Goal: Check status

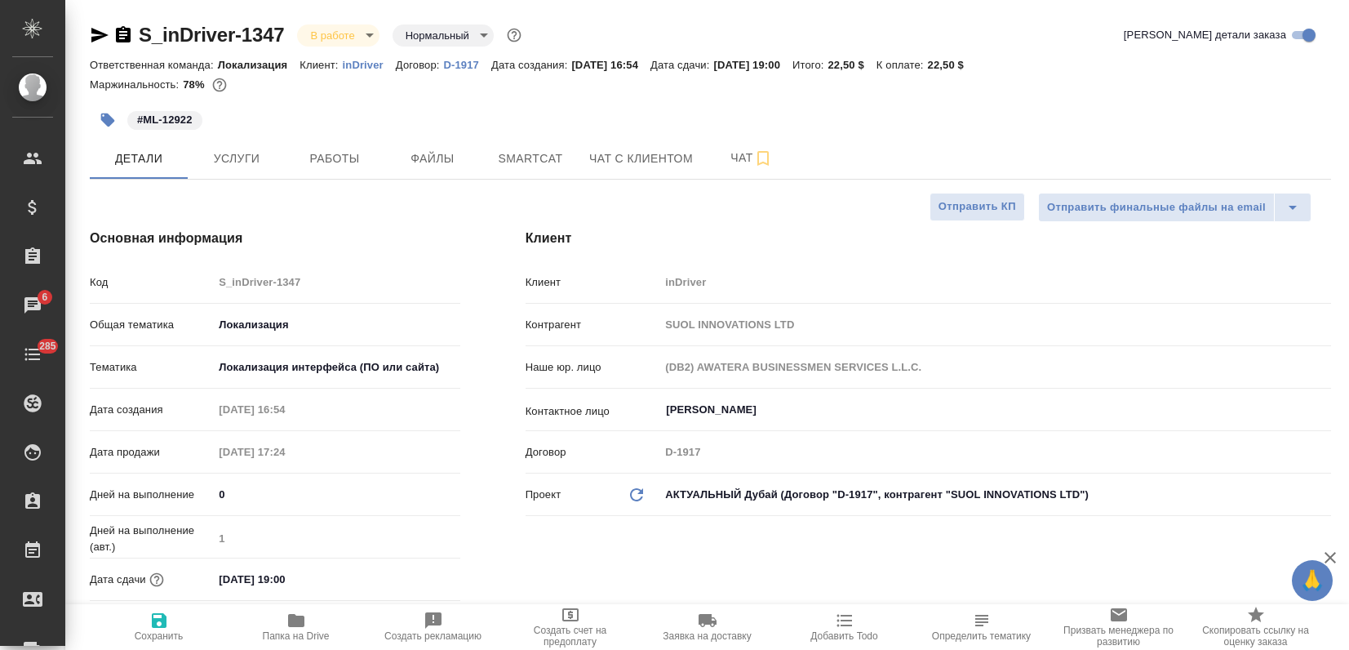
select select "RU"
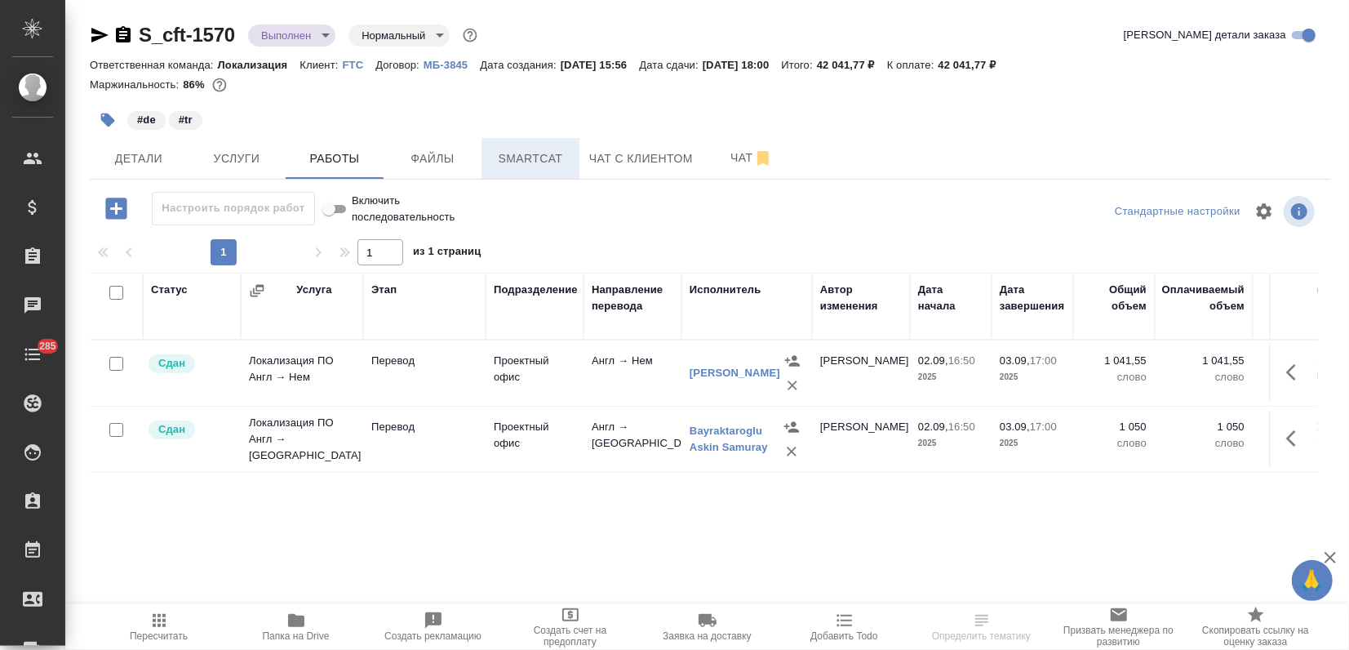
click at [534, 166] on span "Smartcat" at bounding box center [530, 159] width 78 height 20
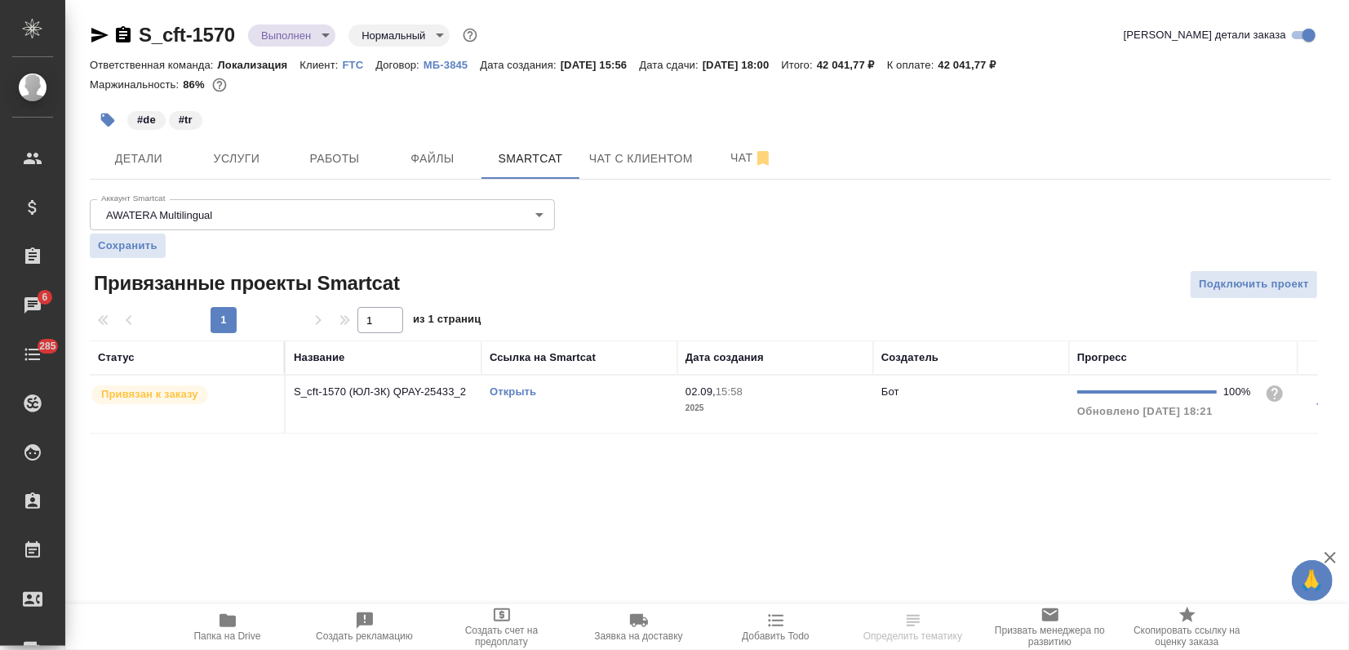
click at [499, 384] on div "Открыть" at bounding box center [580, 392] width 180 height 16
click at [500, 379] on td "Открыть" at bounding box center [580, 403] width 196 height 57
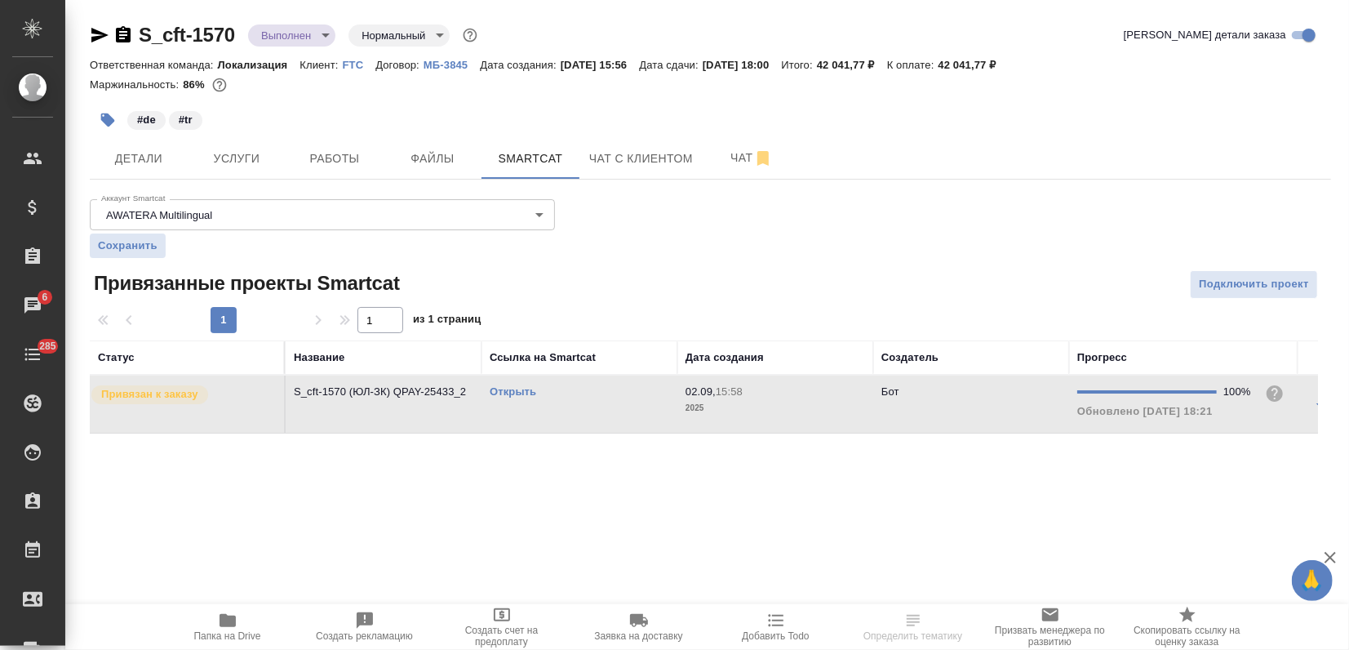
click at [506, 385] on link "Открыть" at bounding box center [513, 391] width 47 height 12
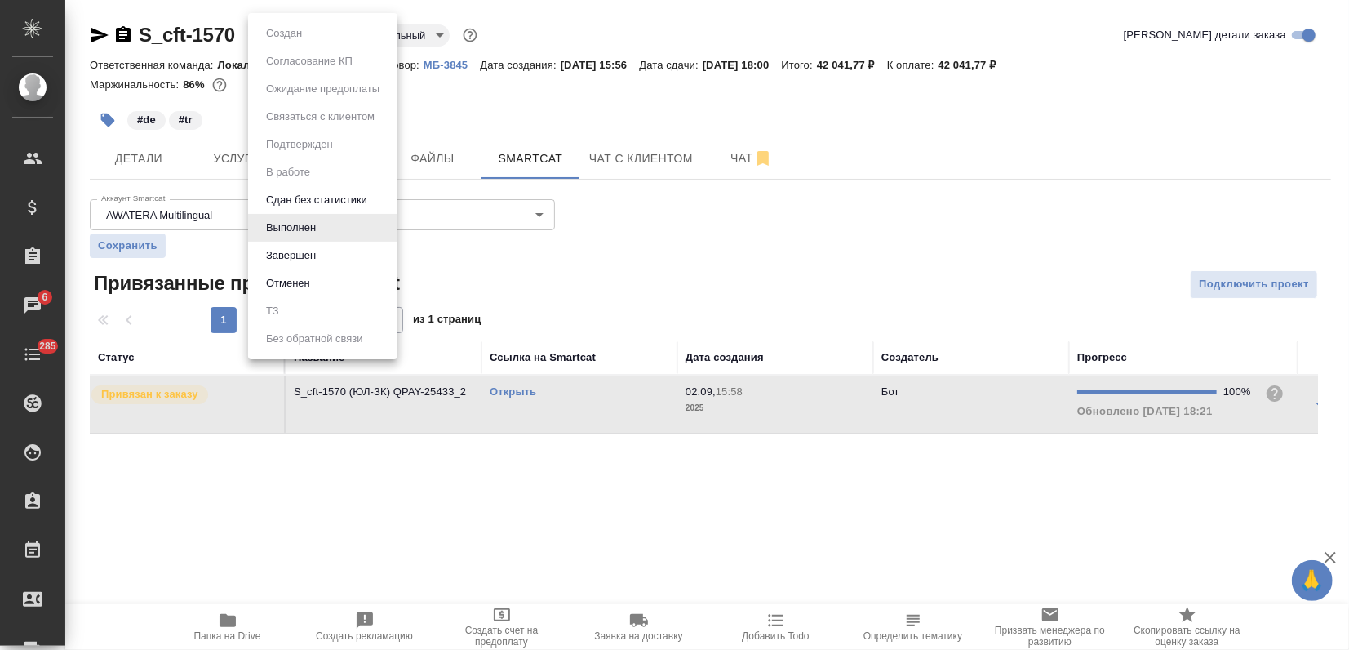
click at [280, 33] on body "🙏 .cls-1 fill:#fff; AWATERA Zagorodnikh Viktoria Клиенты Спецификации Заказы 6 …" at bounding box center [674, 325] width 1349 height 650
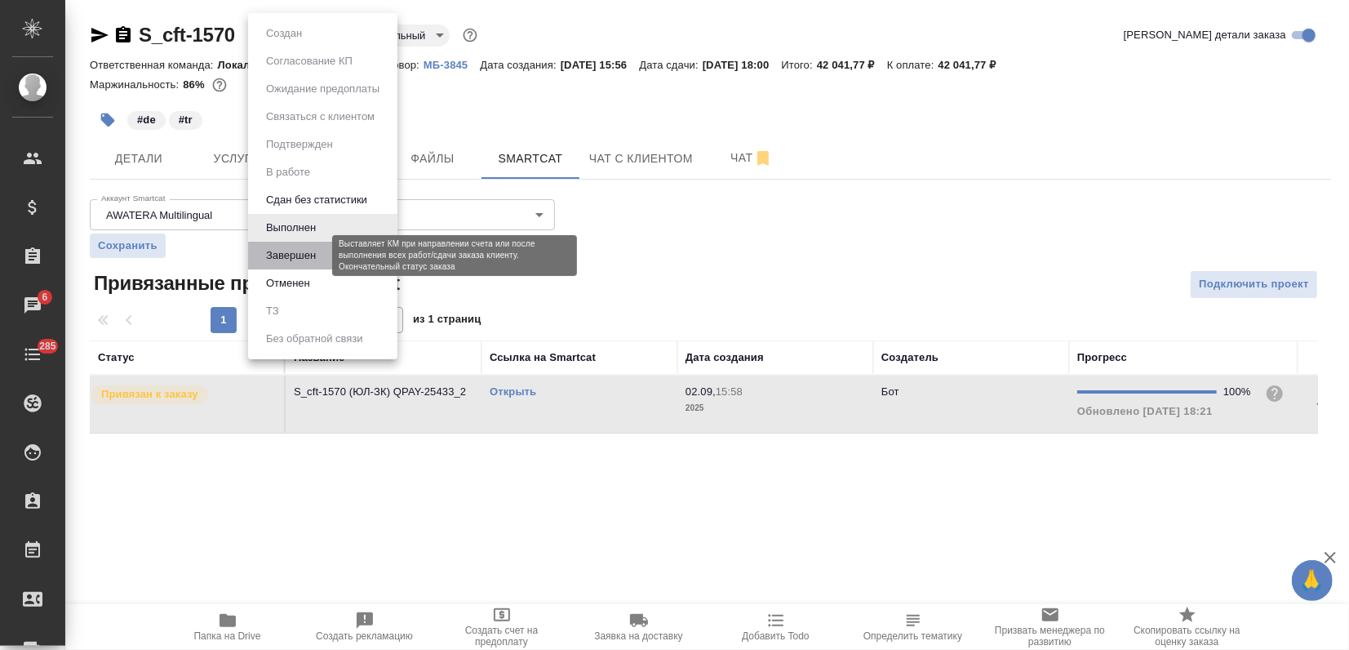
click at [283, 250] on button "Завершен" at bounding box center [291, 256] width 60 height 18
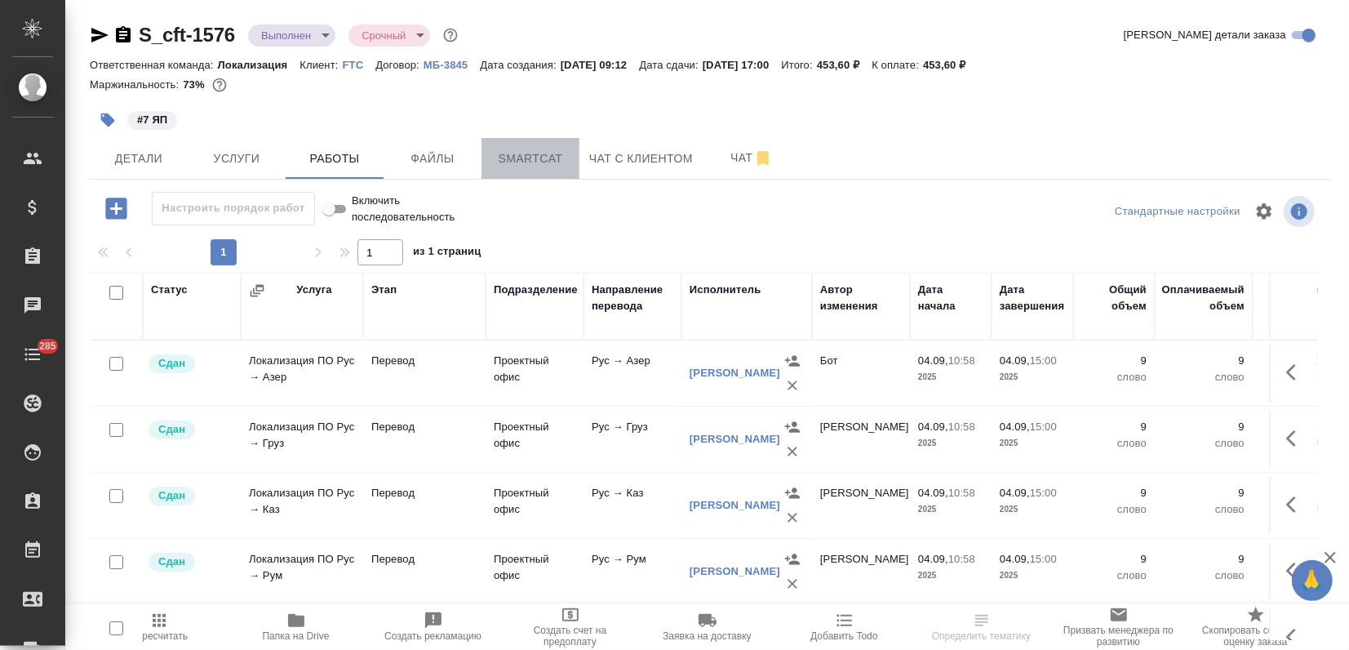
click at [509, 168] on button "Smartcat" at bounding box center [531, 158] width 98 height 41
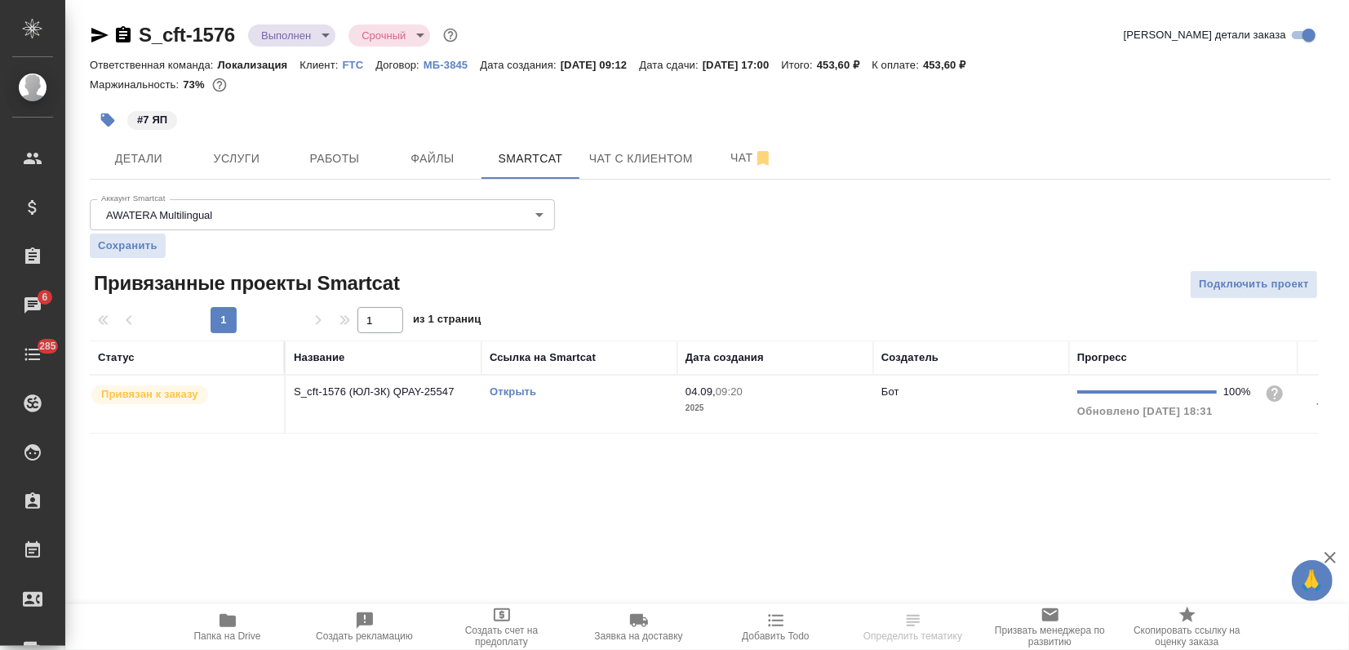
click at [519, 391] on link "Открыть" at bounding box center [513, 391] width 47 height 12
